Goal: Information Seeking & Learning: Find specific fact

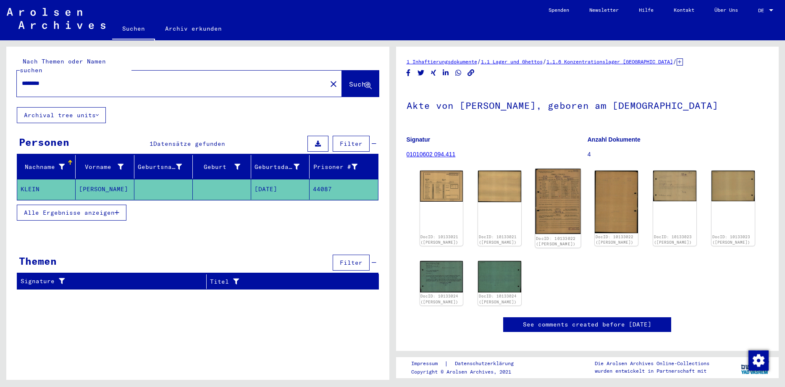
click at [563, 195] on img at bounding box center [558, 202] width 45 height 66
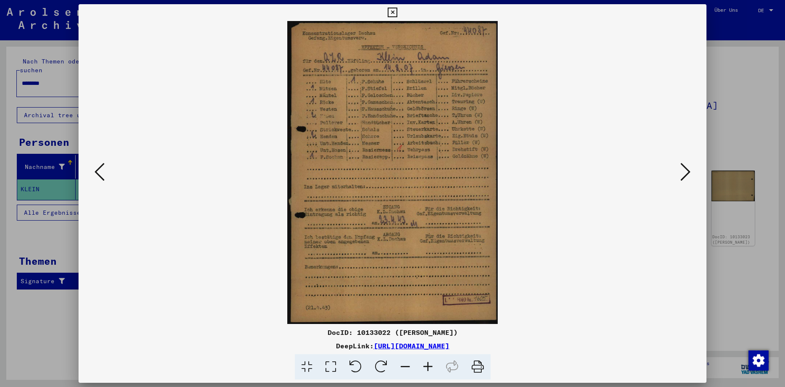
click at [681, 172] on button at bounding box center [685, 173] width 15 height 24
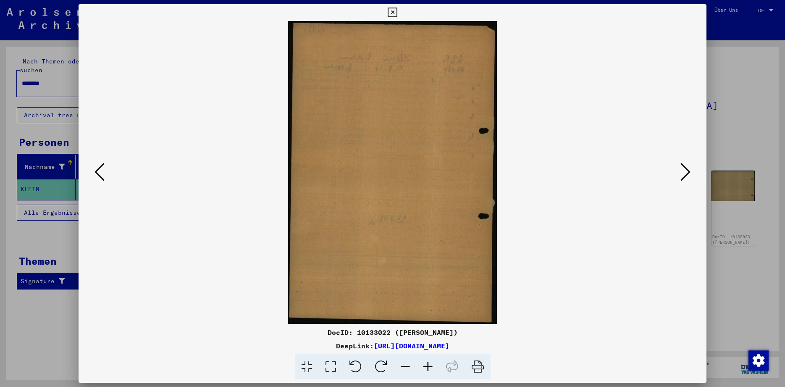
click at [681, 172] on button at bounding box center [685, 173] width 15 height 24
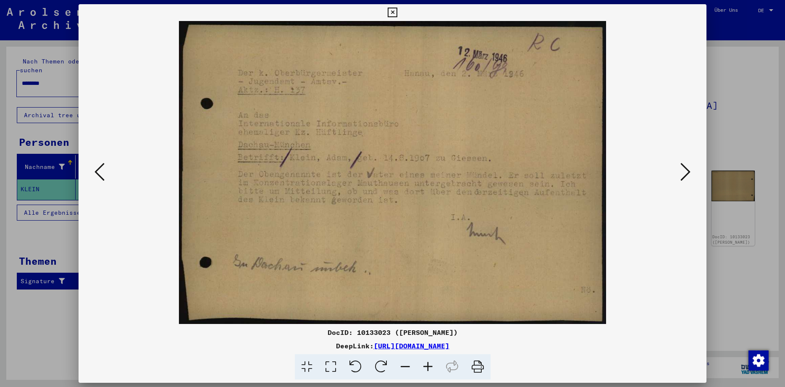
click at [681, 172] on button at bounding box center [685, 173] width 15 height 24
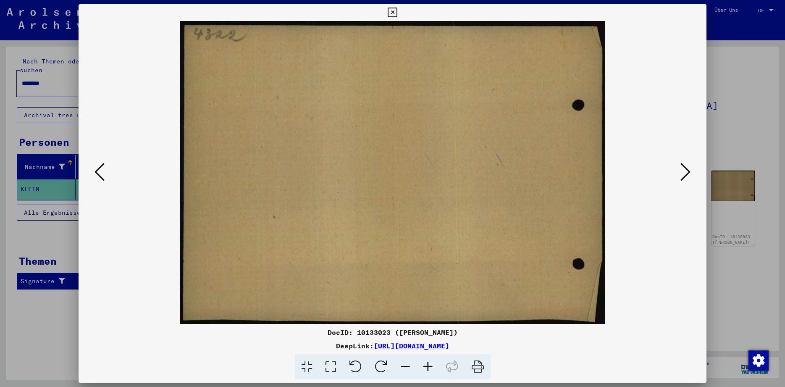
click at [681, 172] on button at bounding box center [685, 173] width 15 height 24
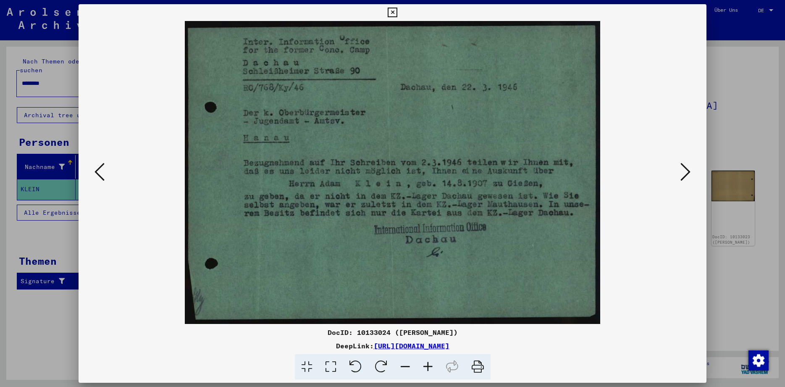
click at [398, 13] on icon at bounding box center [393, 13] width 10 height 10
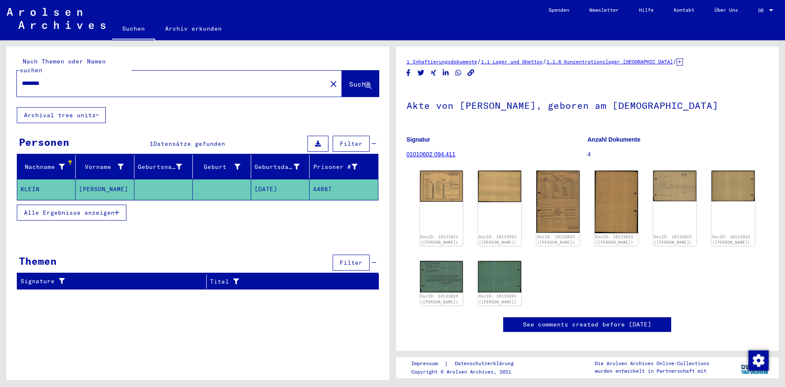
click at [61, 79] on input "********" at bounding box center [172, 83] width 300 height 9
type input "*"
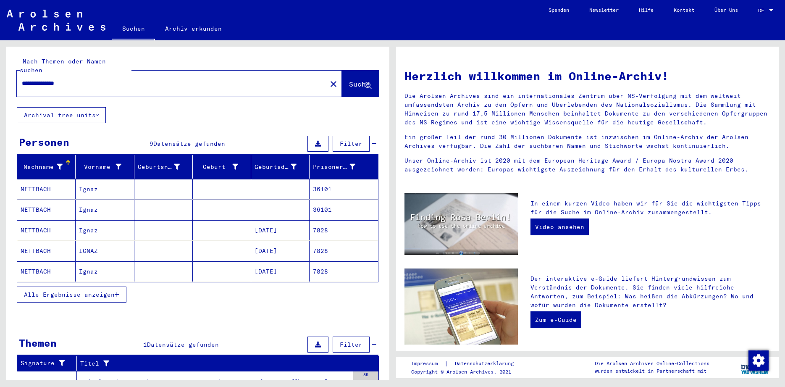
click at [24, 220] on mat-cell "METTBACH" at bounding box center [46, 230] width 58 height 20
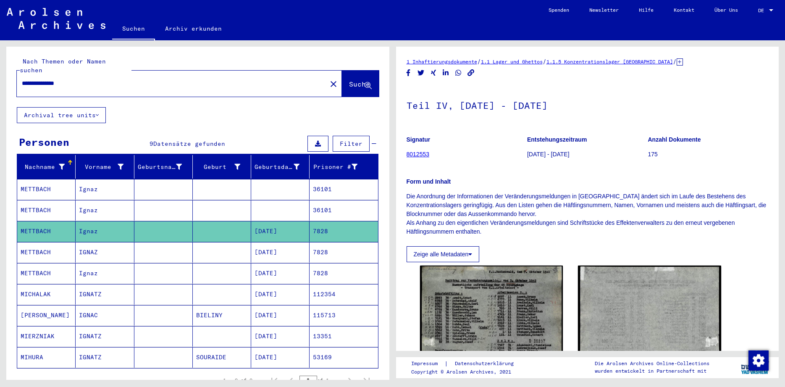
click at [42, 242] on mat-cell "METTBACH" at bounding box center [46, 252] width 58 height 21
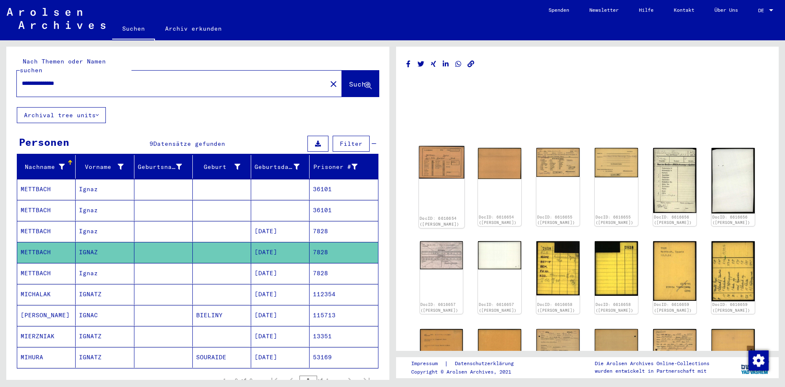
click at [446, 164] on img at bounding box center [441, 162] width 45 height 33
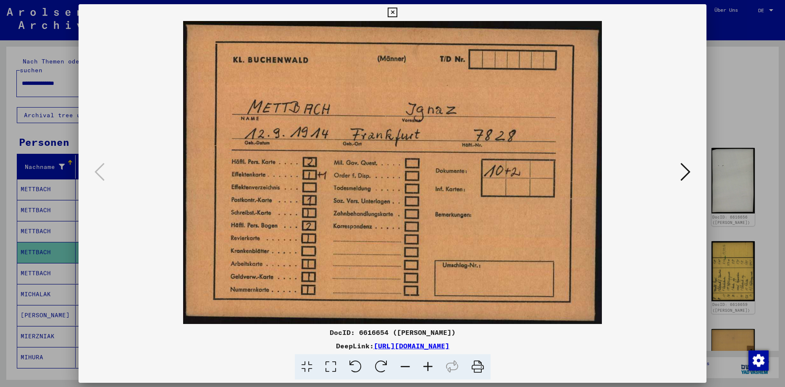
click at [688, 171] on icon at bounding box center [686, 172] width 10 height 20
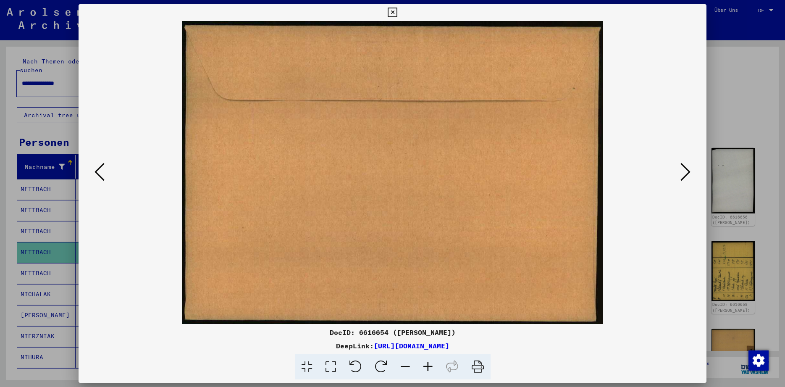
click at [688, 171] on icon at bounding box center [686, 172] width 10 height 20
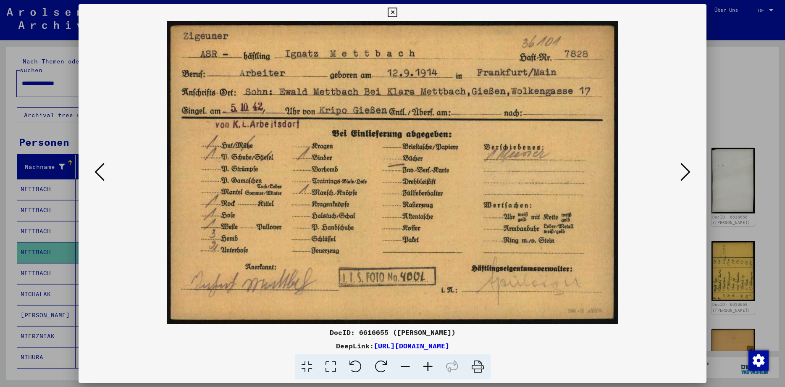
click at [398, 11] on icon at bounding box center [393, 13] width 10 height 10
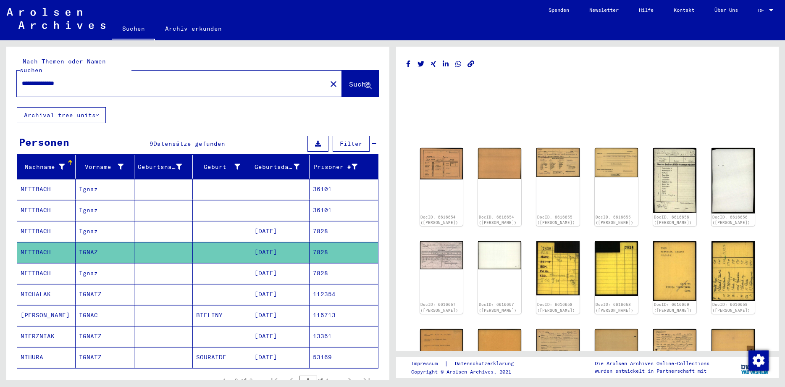
click at [87, 79] on input "**********" at bounding box center [172, 83] width 300 height 9
type input "*"
type input "**********"
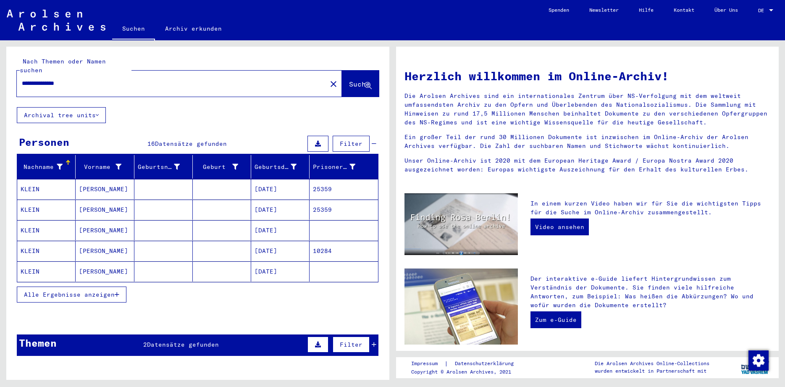
click at [35, 262] on mat-cell "KLEIN" at bounding box center [46, 271] width 58 height 20
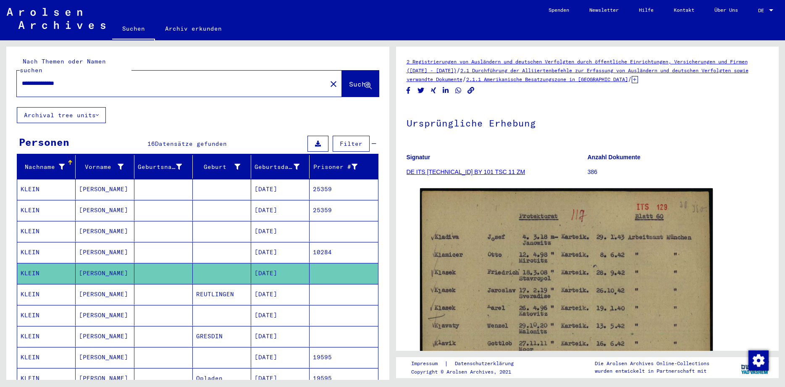
click at [41, 242] on mat-cell "KLEIN" at bounding box center [46, 252] width 58 height 21
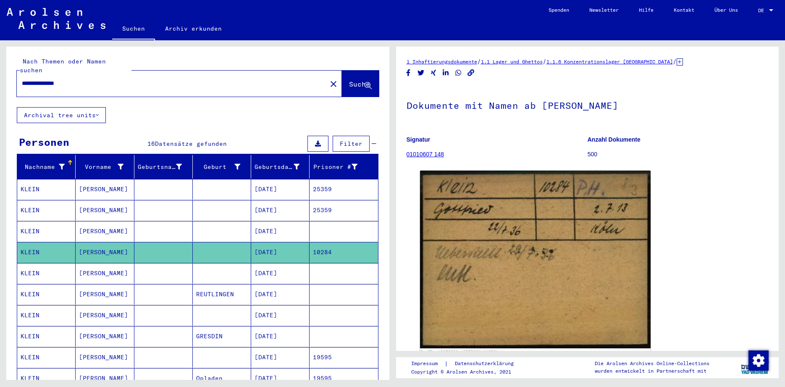
click at [41, 306] on mat-cell "KLEIN" at bounding box center [46, 315] width 58 height 21
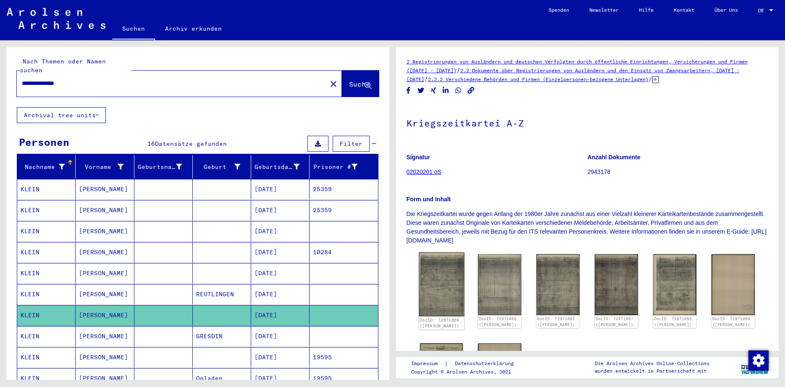
click at [448, 293] on img at bounding box center [441, 285] width 45 height 64
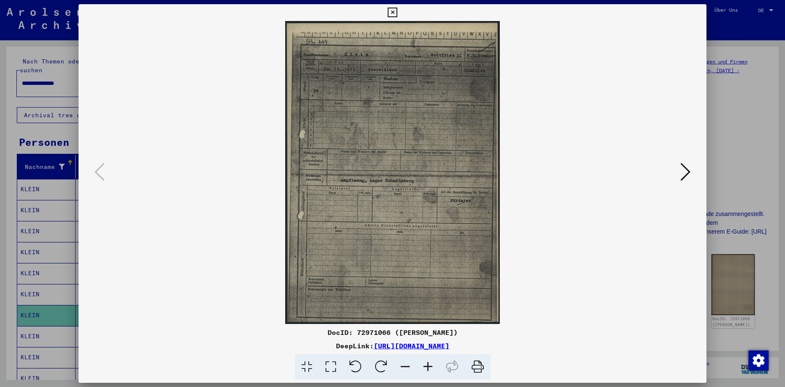
click at [680, 174] on button at bounding box center [685, 173] width 15 height 24
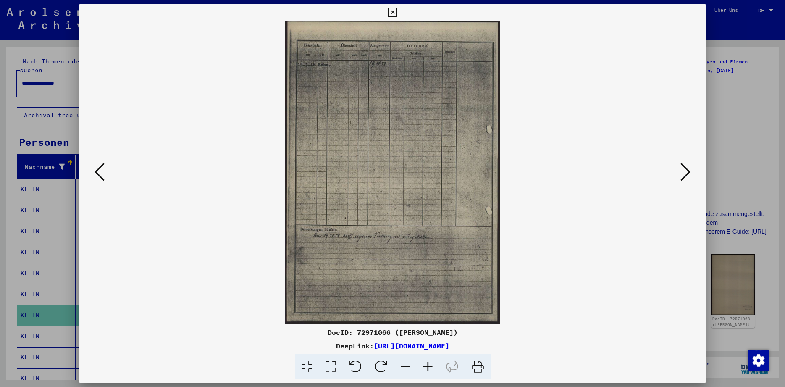
click at [680, 174] on button at bounding box center [685, 173] width 15 height 24
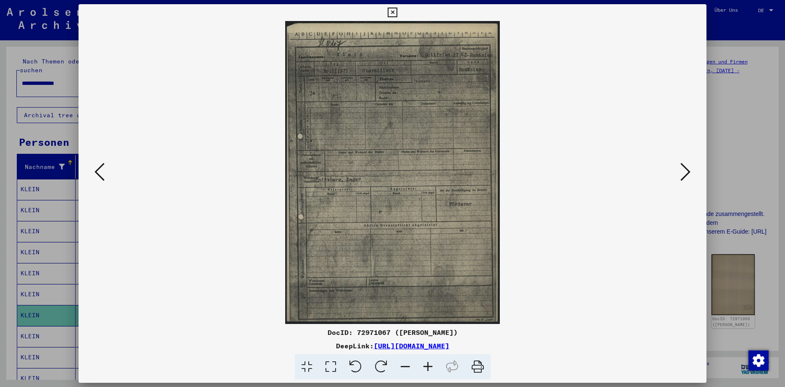
click at [680, 174] on button at bounding box center [685, 173] width 15 height 24
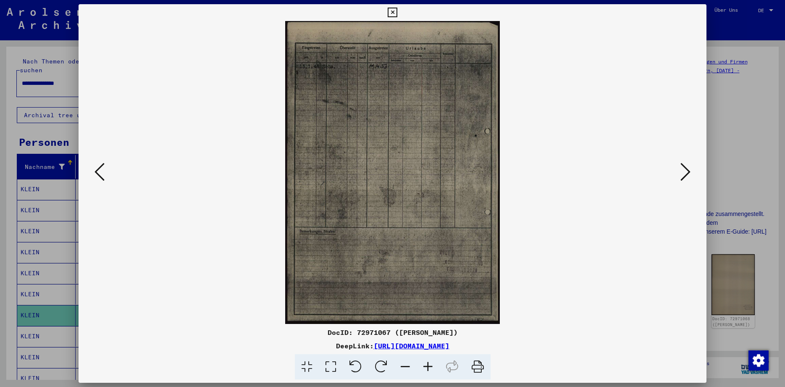
click at [680, 174] on button at bounding box center [685, 173] width 15 height 24
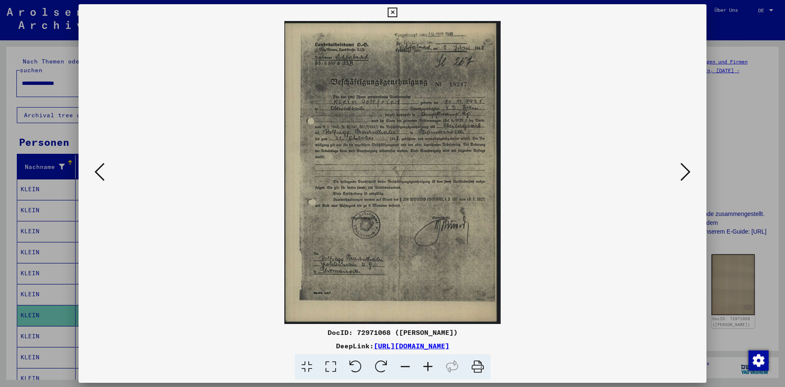
click at [398, 14] on icon at bounding box center [393, 13] width 10 height 10
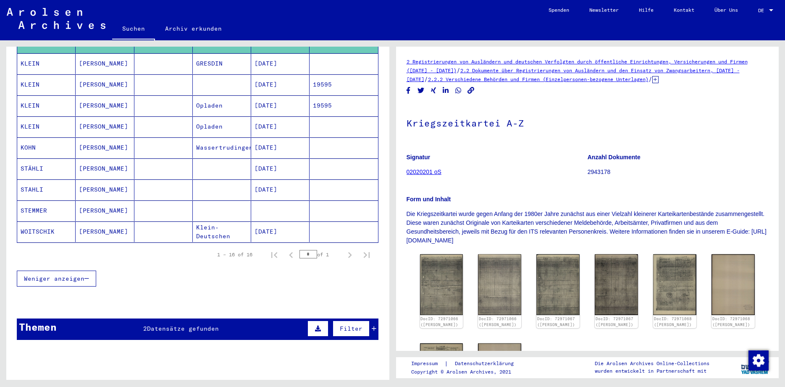
scroll to position [274, 0]
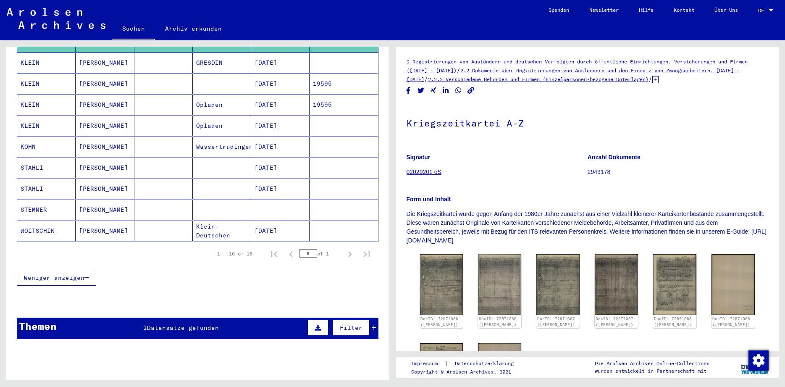
click at [173, 324] on span "Datensätze gefunden" at bounding box center [183, 328] width 72 height 8
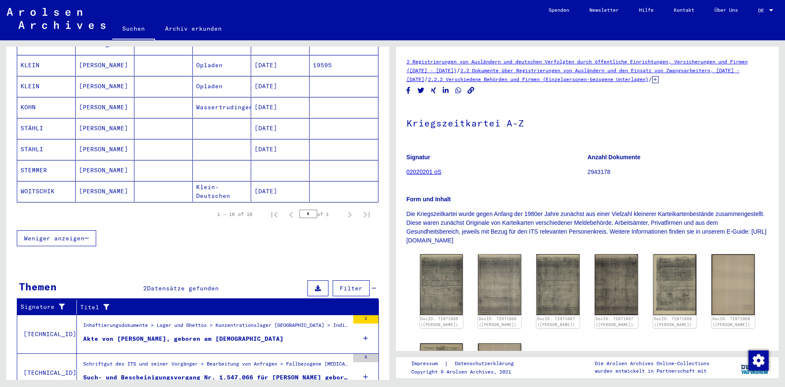
scroll to position [342, 0]
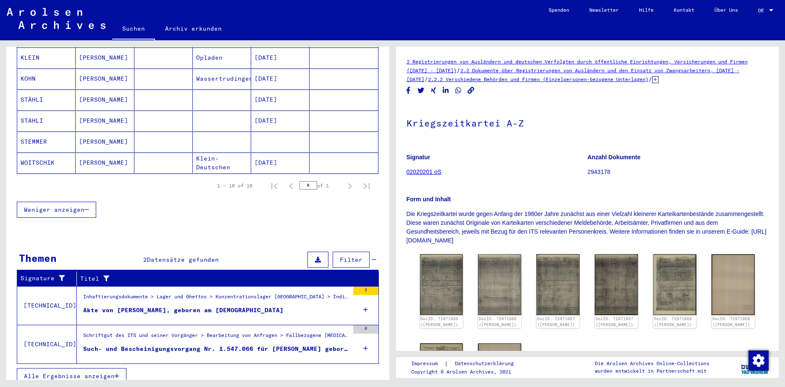
click at [224, 306] on div "Akte von [PERSON_NAME], geboren am [DEMOGRAPHIC_DATA]" at bounding box center [183, 310] width 200 height 9
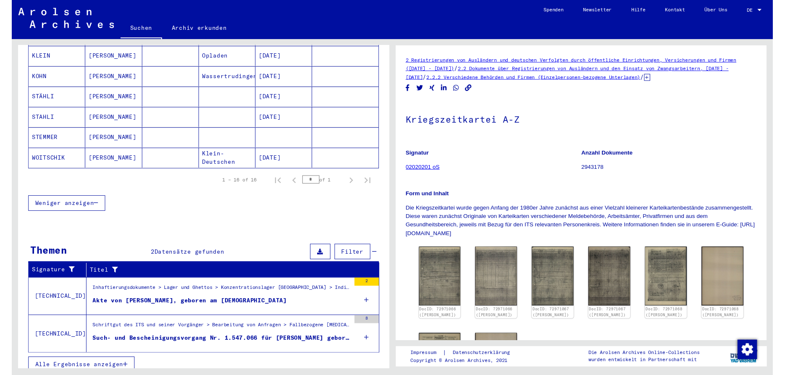
scroll to position [169, 0]
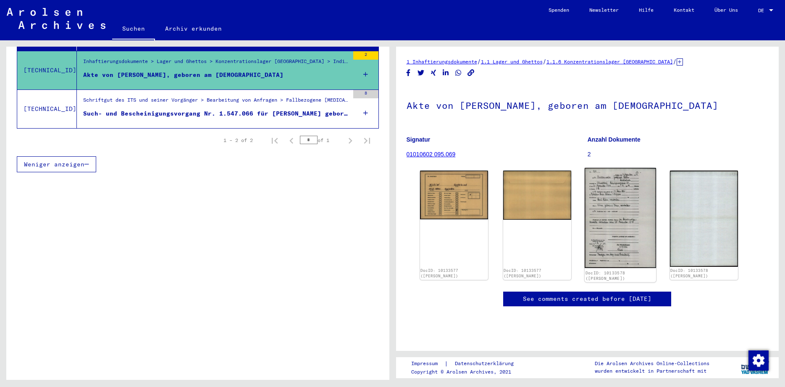
click at [625, 231] on img at bounding box center [620, 218] width 71 height 100
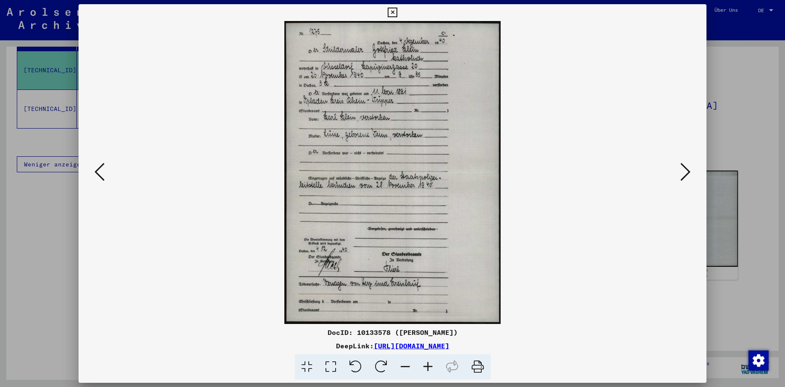
click at [398, 12] on icon at bounding box center [393, 13] width 10 height 10
